Goal: Find specific page/section: Find specific page/section

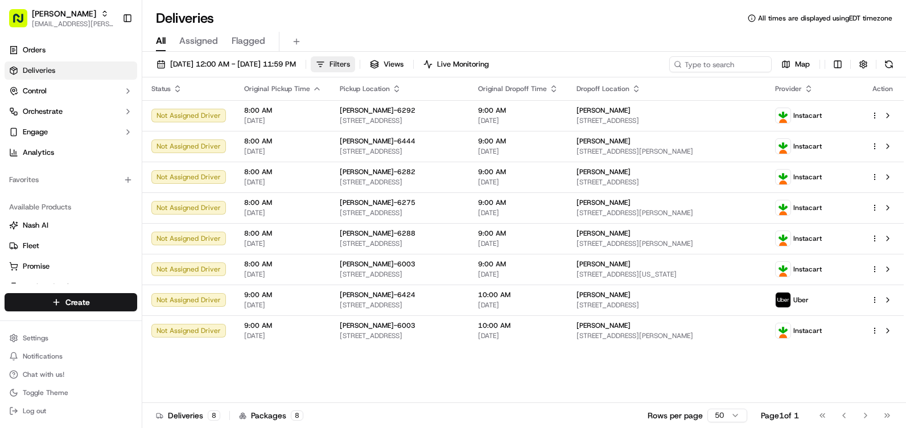
click at [355, 65] on button "Filters" at bounding box center [333, 64] width 44 height 16
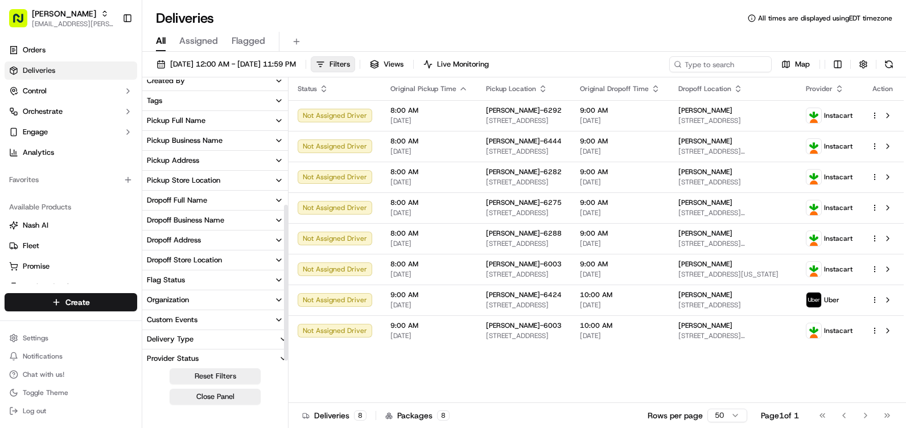
scroll to position [233, 0]
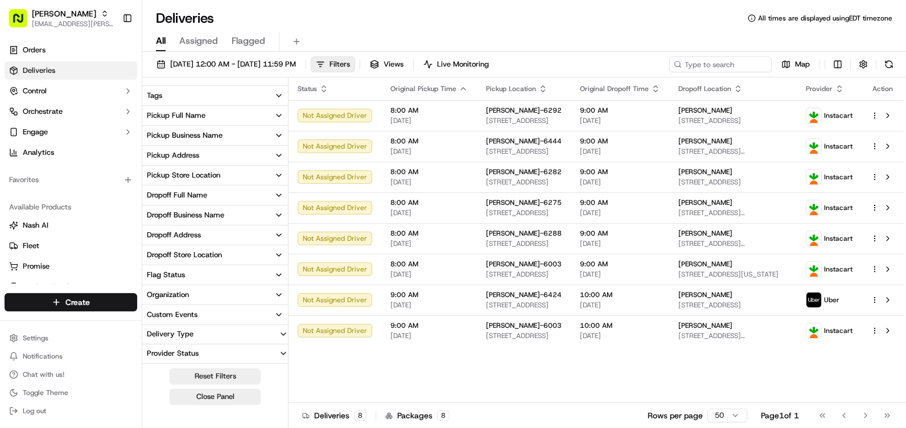
click at [199, 174] on div "Pickup Store Location" at bounding box center [183, 175] width 73 height 10
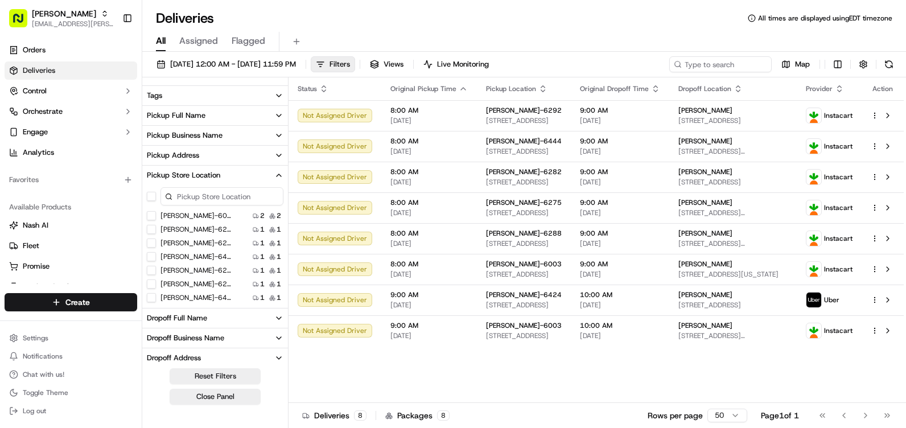
click at [200, 203] on input at bounding box center [221, 196] width 123 height 18
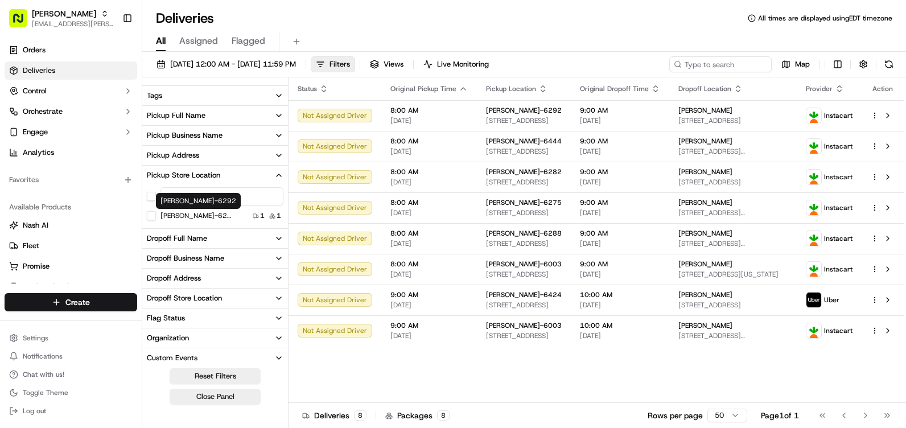
type input "6292"
click at [193, 217] on label "[PERSON_NAME]-6292" at bounding box center [196, 215] width 73 height 9
click at [156, 217] on button "[PERSON_NAME]-6292" at bounding box center [151, 215] width 9 height 9
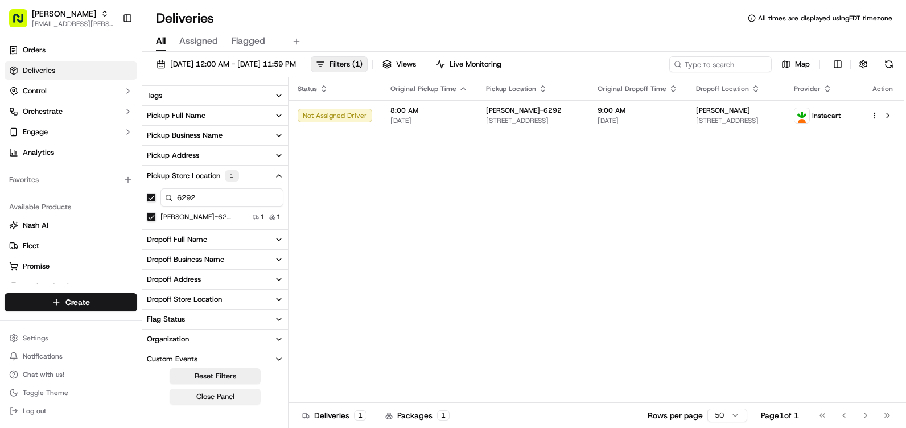
click at [221, 398] on button "Close Panel" at bounding box center [215, 397] width 91 height 16
